Goal: Find contact information: Find contact information

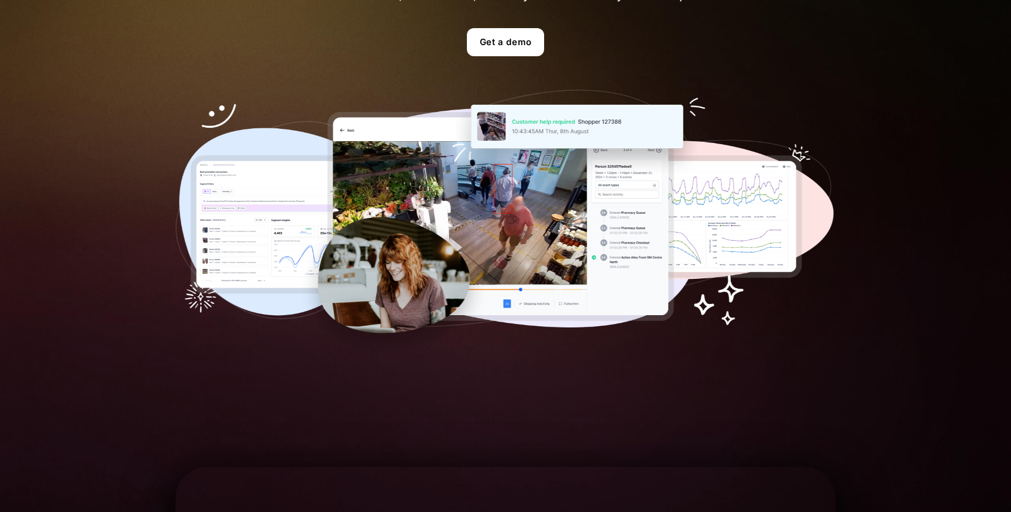
scroll to position [439, 0]
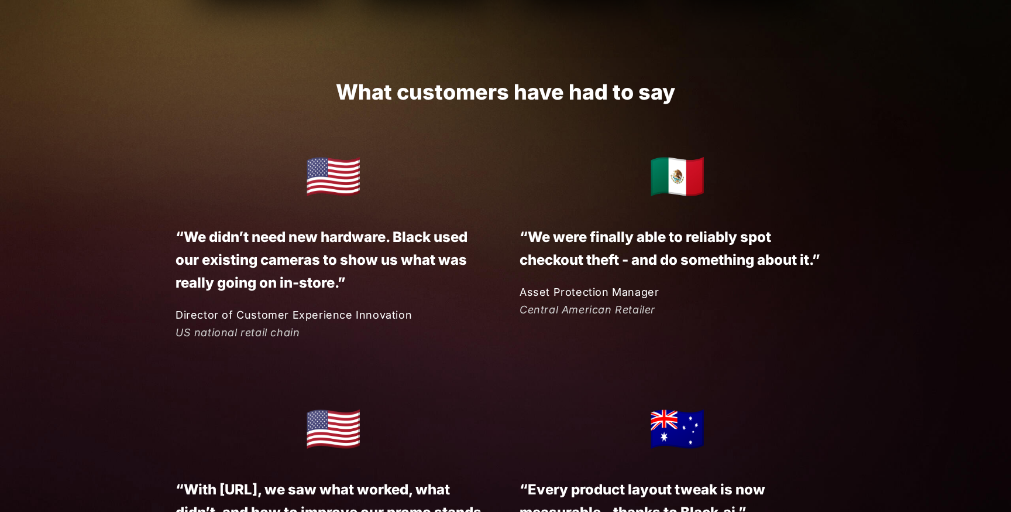
scroll to position [2607, 0]
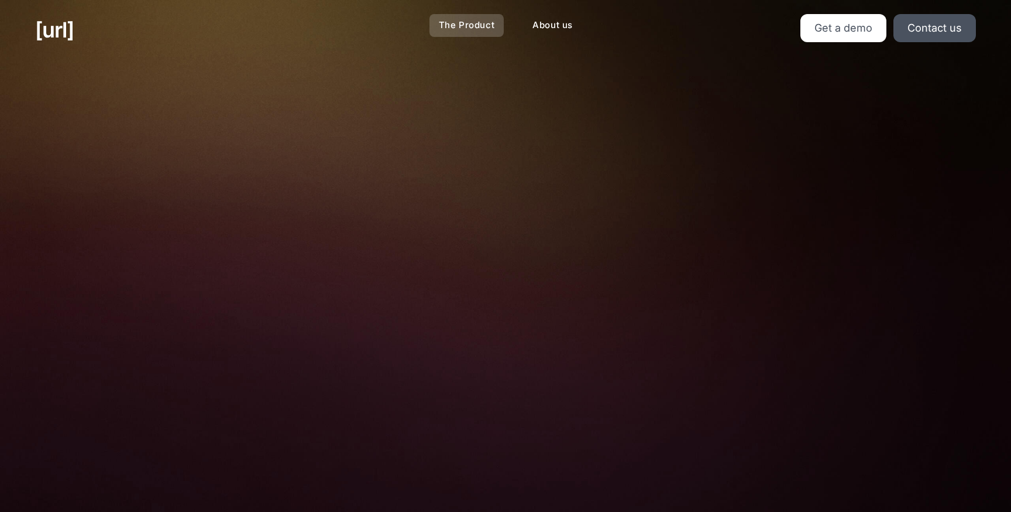
click at [468, 25] on link "The Product" at bounding box center [467, 25] width 75 height 23
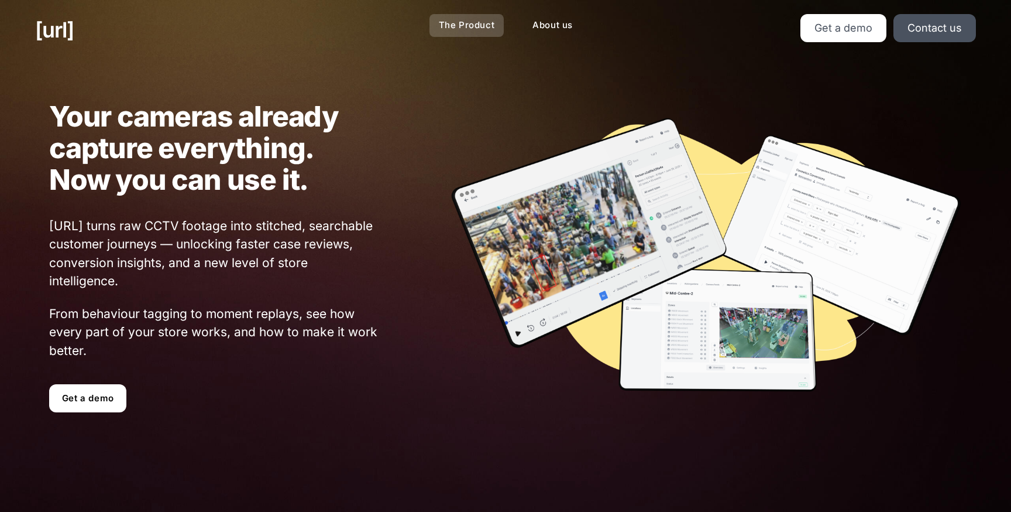
click at [449, 29] on link "The Product" at bounding box center [467, 25] width 75 height 23
click at [548, 28] on link "About us" at bounding box center [552, 25] width 59 height 23
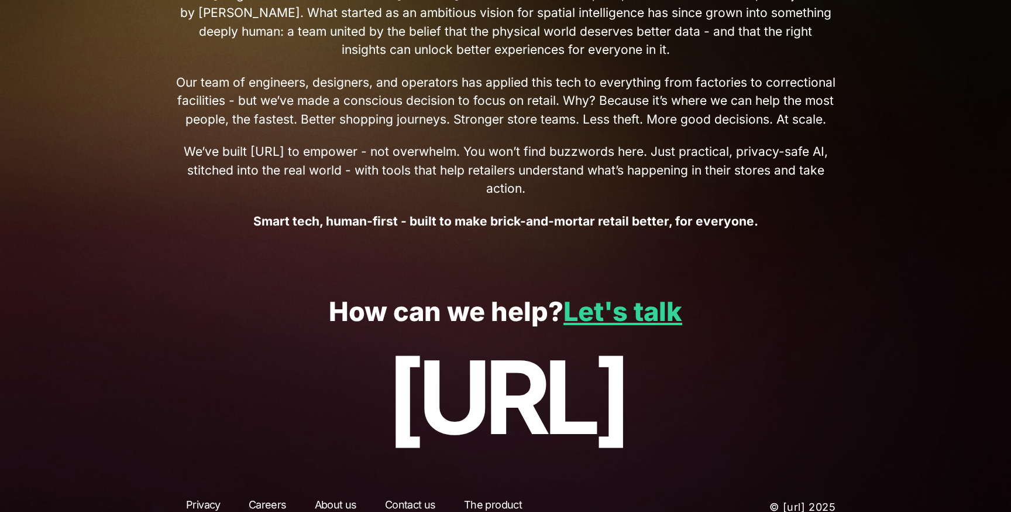
scroll to position [551, 0]
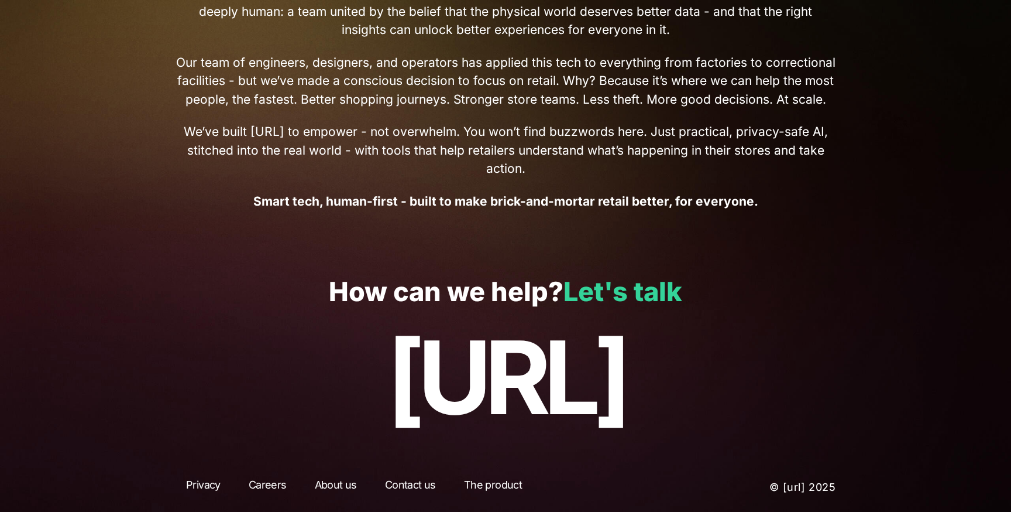
click at [611, 284] on link "Let's talk" at bounding box center [623, 291] width 119 height 32
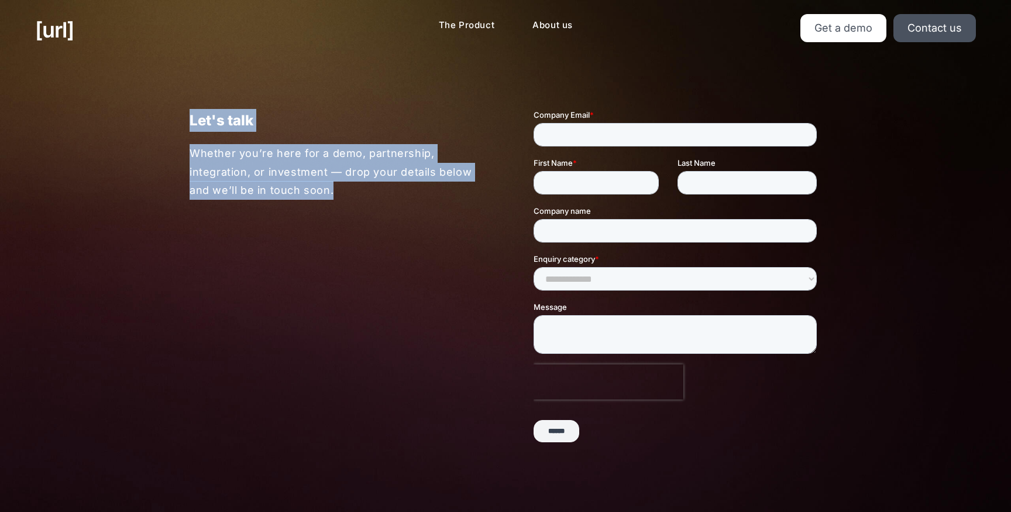
drag, startPoint x: 132, startPoint y: 91, endPoint x: 393, endPoint y: 223, distance: 293.1
click at [393, 223] on div "Let's talk Whether you’re here for a demo, partnership, integration, or investm…" at bounding box center [505, 280] width 1011 height 441
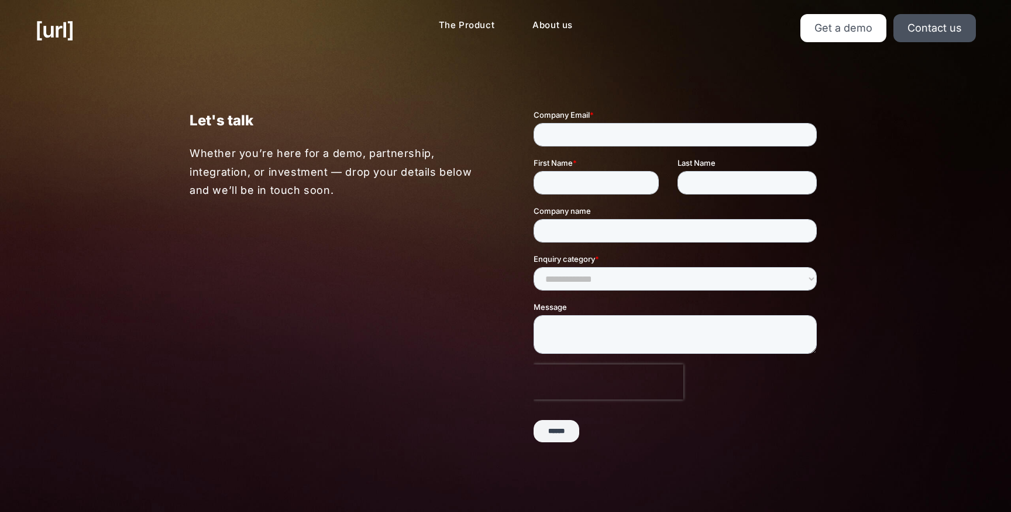
click at [393, 223] on div "Let's talk Whether you’re here for a demo, partnership, integration, or investm…" at bounding box center [506, 280] width 702 height 441
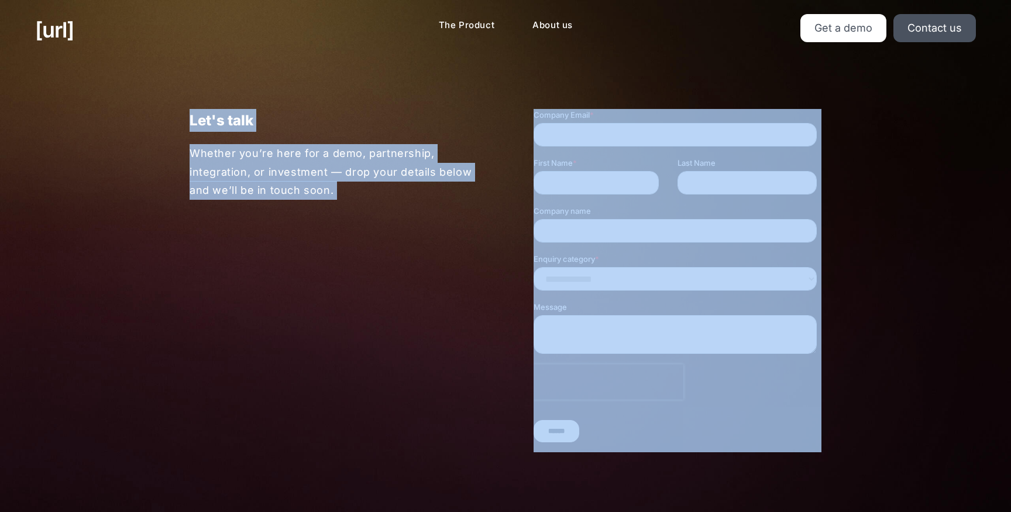
drag, startPoint x: 393, startPoint y: 223, endPoint x: 200, endPoint y: 112, distance: 222.9
click at [200, 112] on div "Let's talk Whether you’re here for a demo, partnership, integration, or investm…" at bounding box center [506, 280] width 702 height 441
click at [200, 112] on p "Let's talk" at bounding box center [334, 120] width 288 height 23
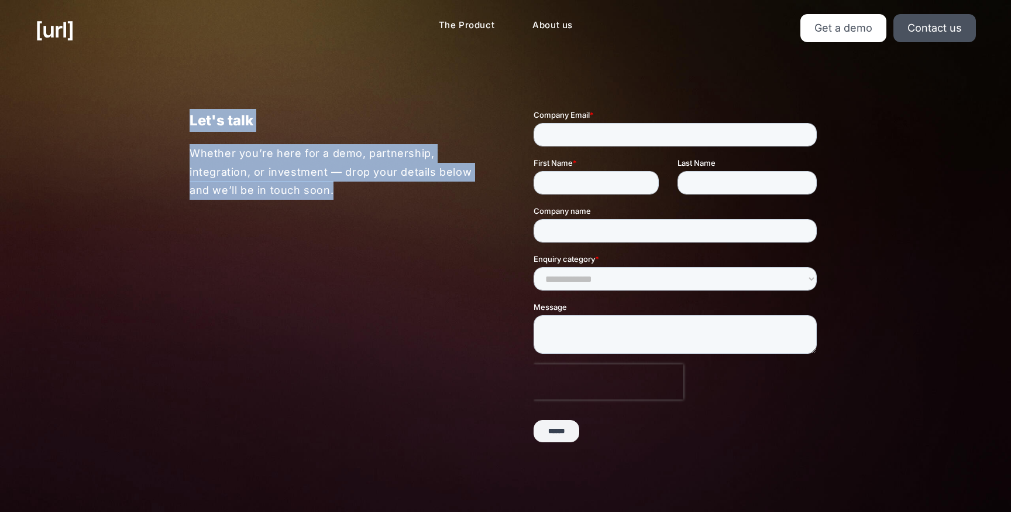
drag, startPoint x: 177, startPoint y: 111, endPoint x: 335, endPoint y: 225, distance: 194.4
click at [335, 225] on div "Let's talk Whether you’re here for a demo, partnership, integration, or investm…" at bounding box center [506, 280] width 702 height 441
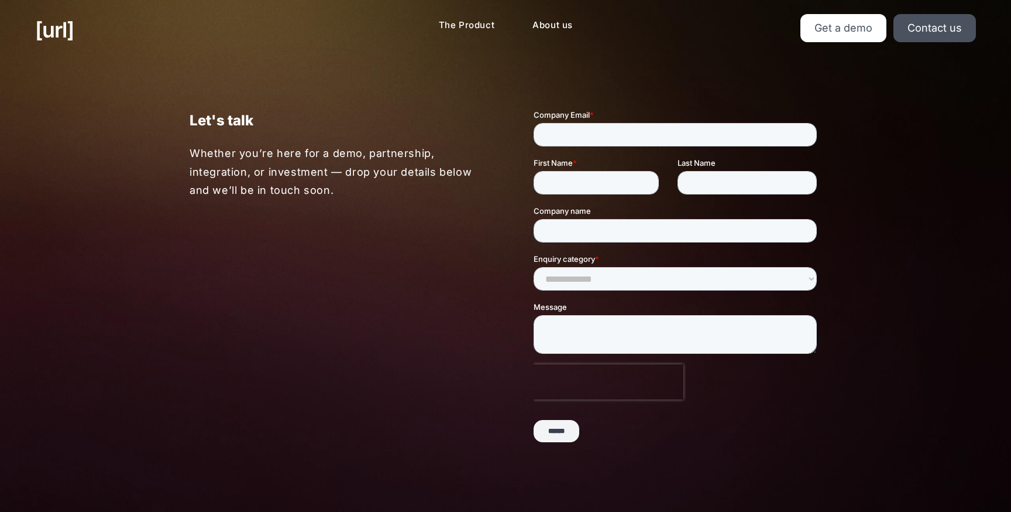
click at [334, 225] on div "Let's talk Whether you’re here for a demo, partnership, integration, or investm…" at bounding box center [506, 280] width 702 height 441
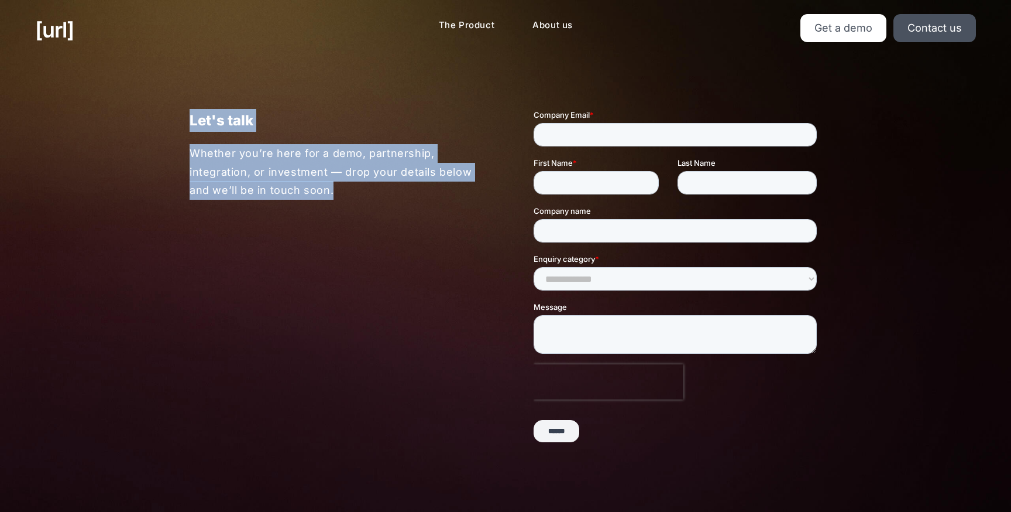
drag, startPoint x: 356, startPoint y: 215, endPoint x: 164, endPoint y: 101, distance: 223.3
click at [164, 101] on div "Let's talk Whether you’re here for a demo, partnership, integration, or investm…" at bounding box center [506, 280] width 702 height 441
